Goal: Task Accomplishment & Management: Use online tool/utility

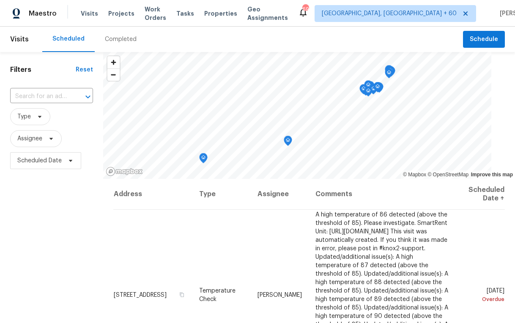
click at [196, 19] on div "Visits Projects Work Orders Tasks Properties Geo Assignments" at bounding box center [189, 13] width 217 height 17
click at [194, 9] on div "Tasks" at bounding box center [185, 13] width 18 height 9
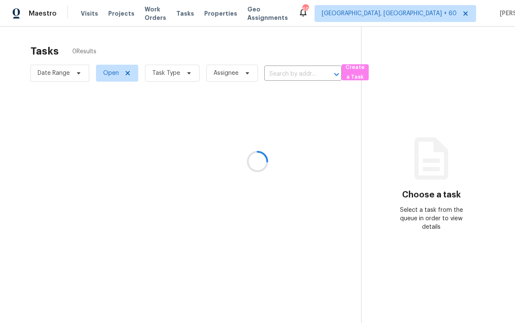
click at [194, 12] on div at bounding box center [257, 161] width 515 height 323
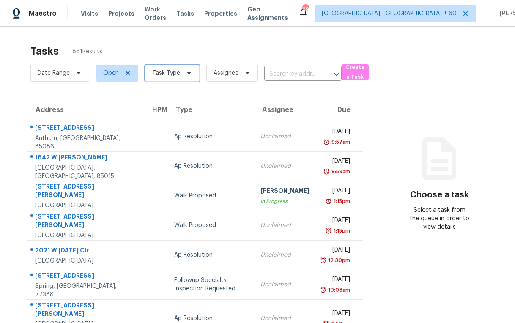
click at [180, 74] on span "Task Type" at bounding box center [172, 73] width 55 height 17
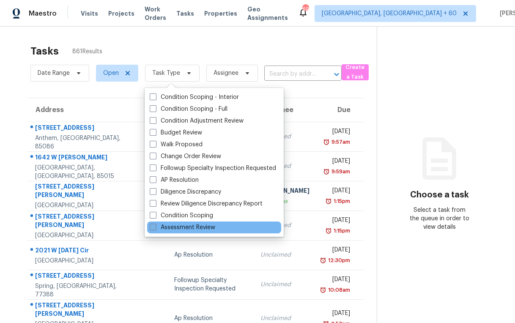
click at [169, 230] on label "Assessment Review" at bounding box center [183, 227] width 66 height 8
click at [155, 229] on input "Assessment Review" at bounding box center [152, 225] width 5 height 5
checkbox input "true"
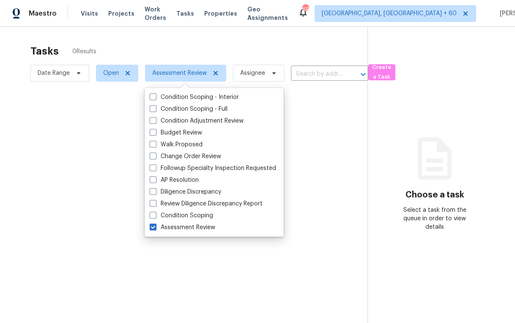
click at [128, 51] on div at bounding box center [257, 161] width 515 height 323
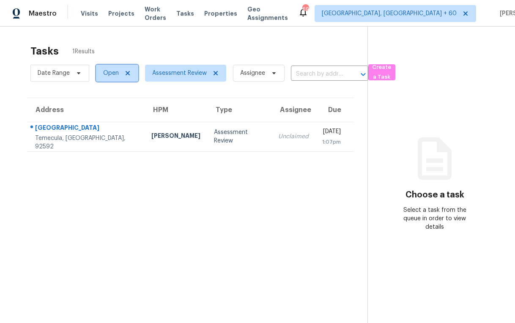
click at [114, 72] on span "Open" at bounding box center [111, 73] width 16 height 8
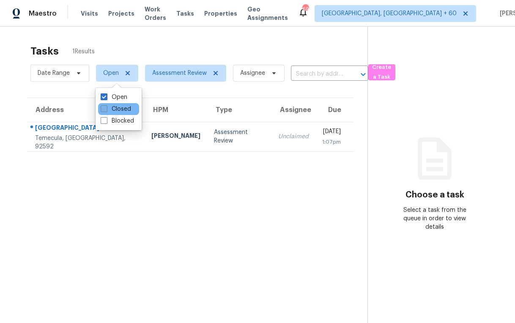
click at [115, 105] on label "Closed" at bounding box center [116, 109] width 30 height 8
click at [106, 105] on input "Closed" at bounding box center [103, 107] width 5 height 5
checkbox input "true"
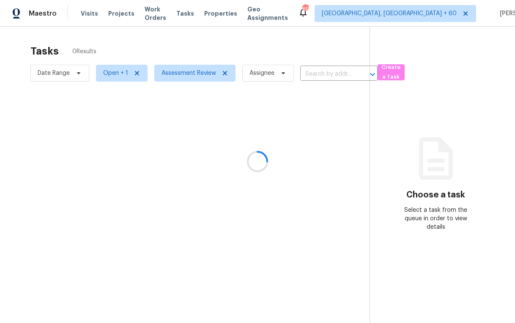
click at [19, 70] on div at bounding box center [257, 161] width 515 height 323
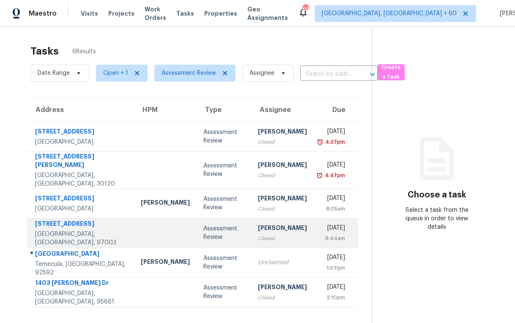
click at [134, 235] on td at bounding box center [165, 233] width 63 height 30
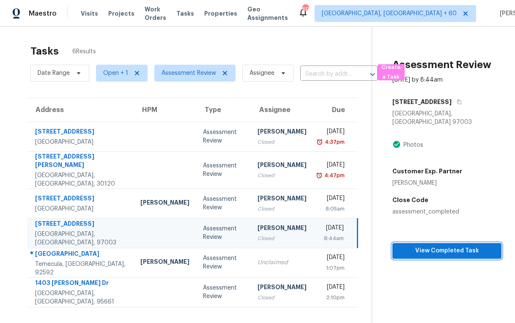
click at [431, 247] on span "View Completed Task" at bounding box center [447, 251] width 96 height 11
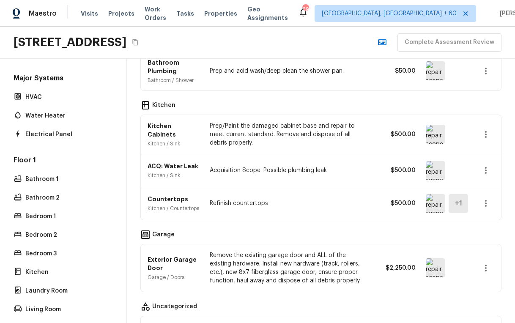
scroll to position [182, 0]
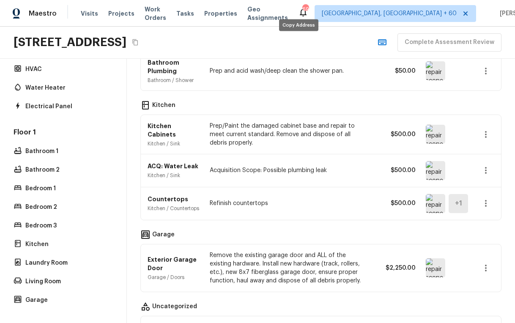
click at [139, 43] on icon "Copy Address" at bounding box center [135, 42] width 7 height 7
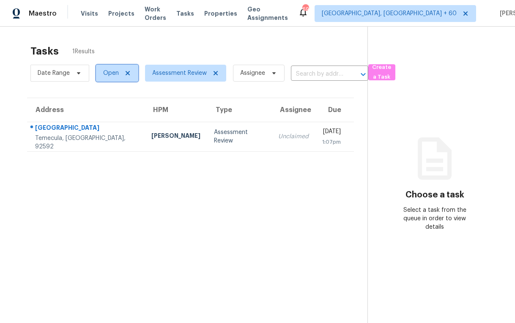
click at [114, 74] on span "Open" at bounding box center [111, 73] width 16 height 8
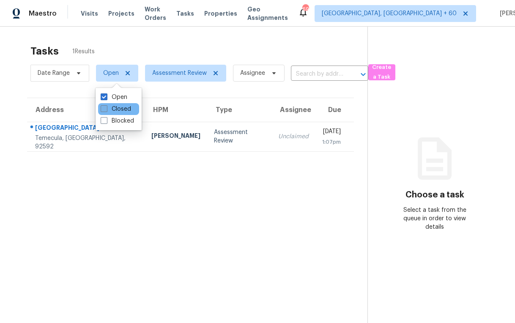
click at [119, 112] on label "Closed" at bounding box center [116, 109] width 30 height 8
click at [106, 110] on input "Closed" at bounding box center [103, 107] width 5 height 5
checkbox input "true"
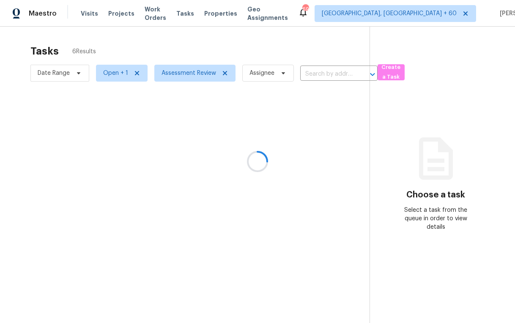
click at [15, 95] on div at bounding box center [257, 161] width 515 height 323
